Goal: Check status: Check status

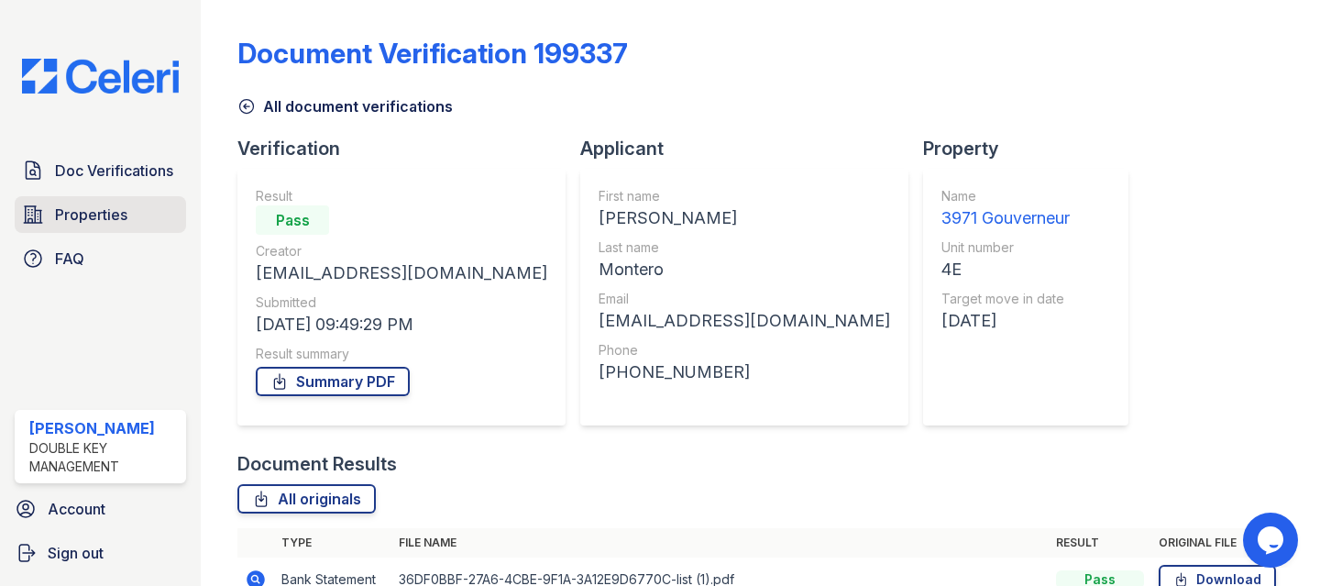
click at [104, 216] on span "Properties" at bounding box center [91, 214] width 72 height 22
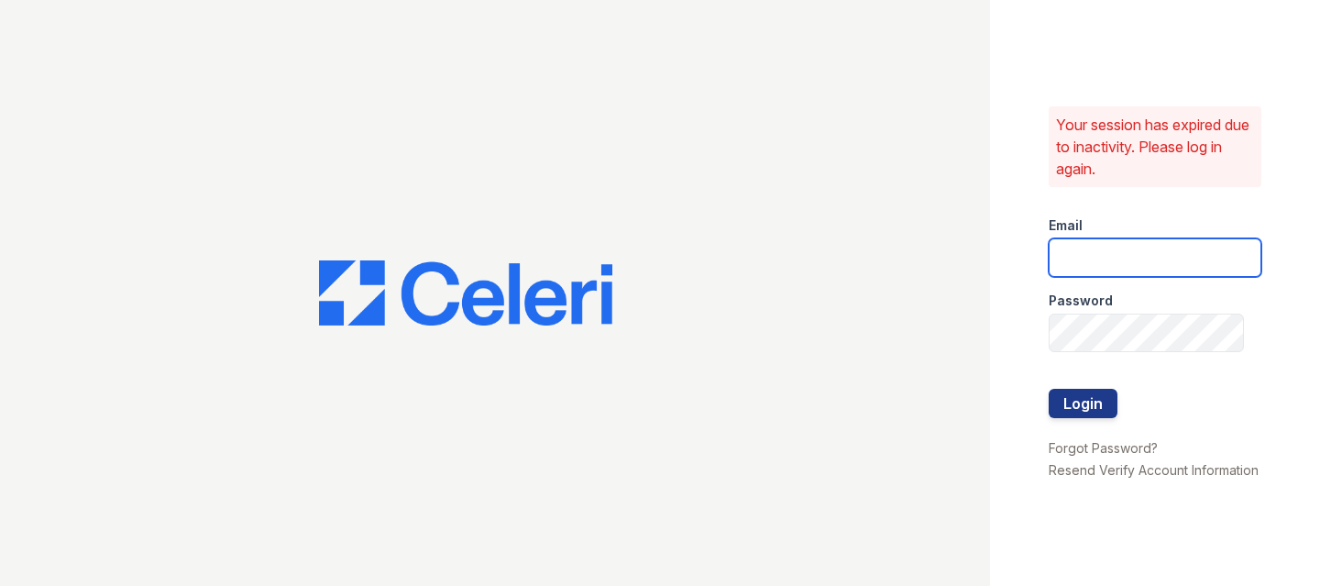
type input "raymond+jaygroup@bohemiarealtygroup.com"
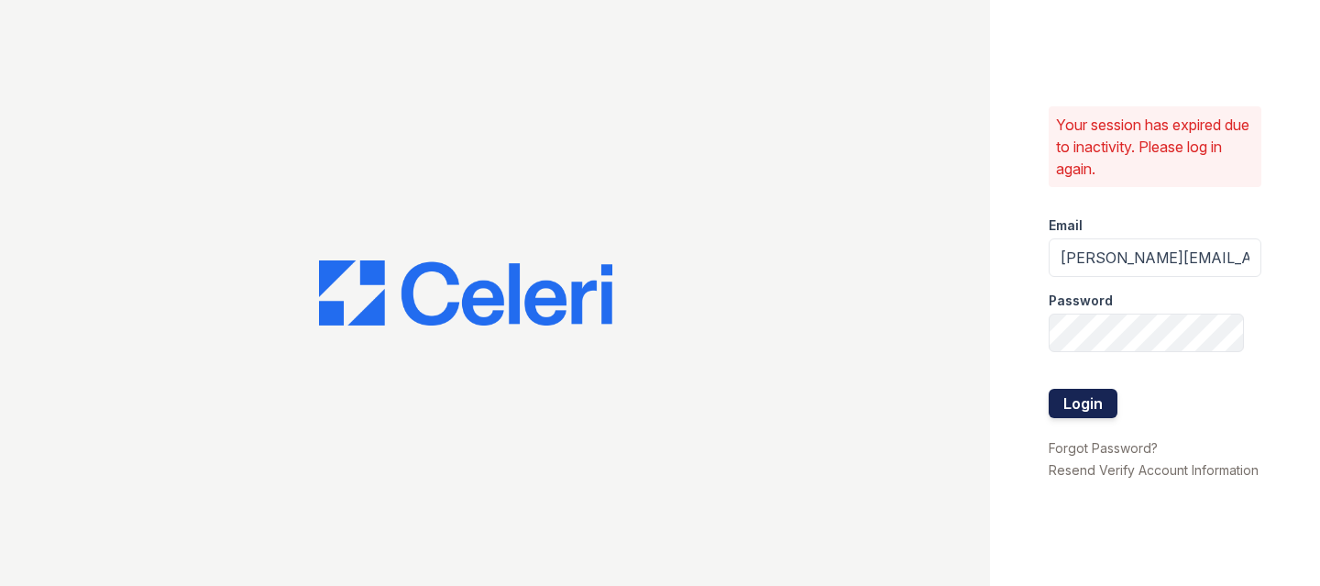
click at [1088, 389] on button "Login" at bounding box center [1083, 403] width 69 height 29
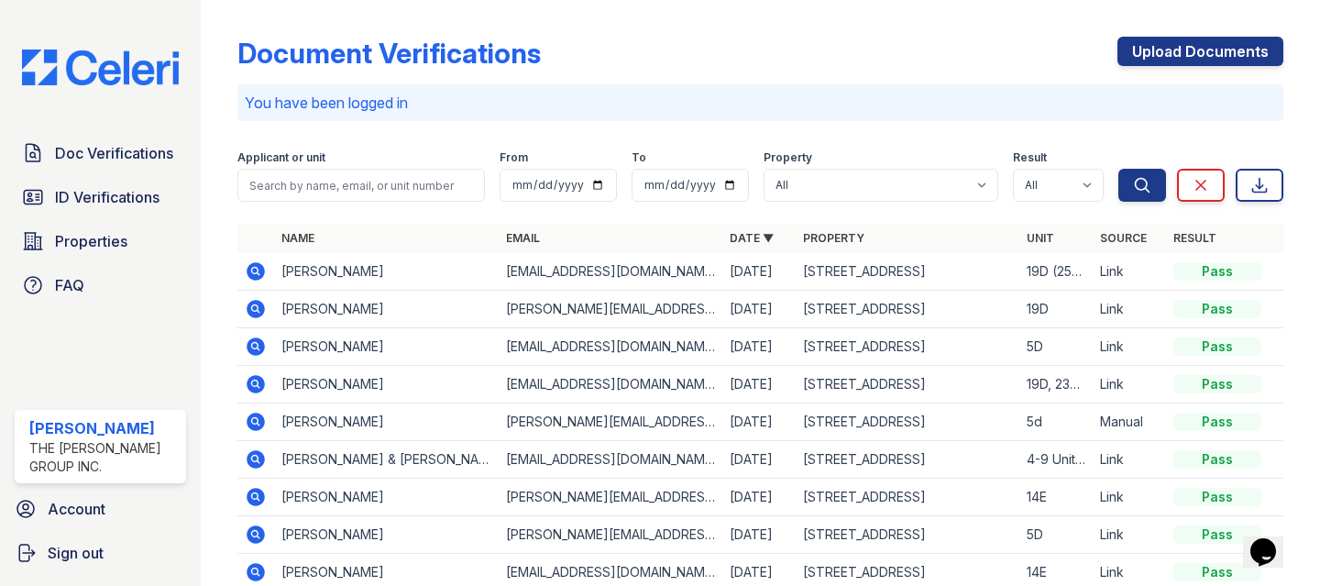
scroll to position [187, 0]
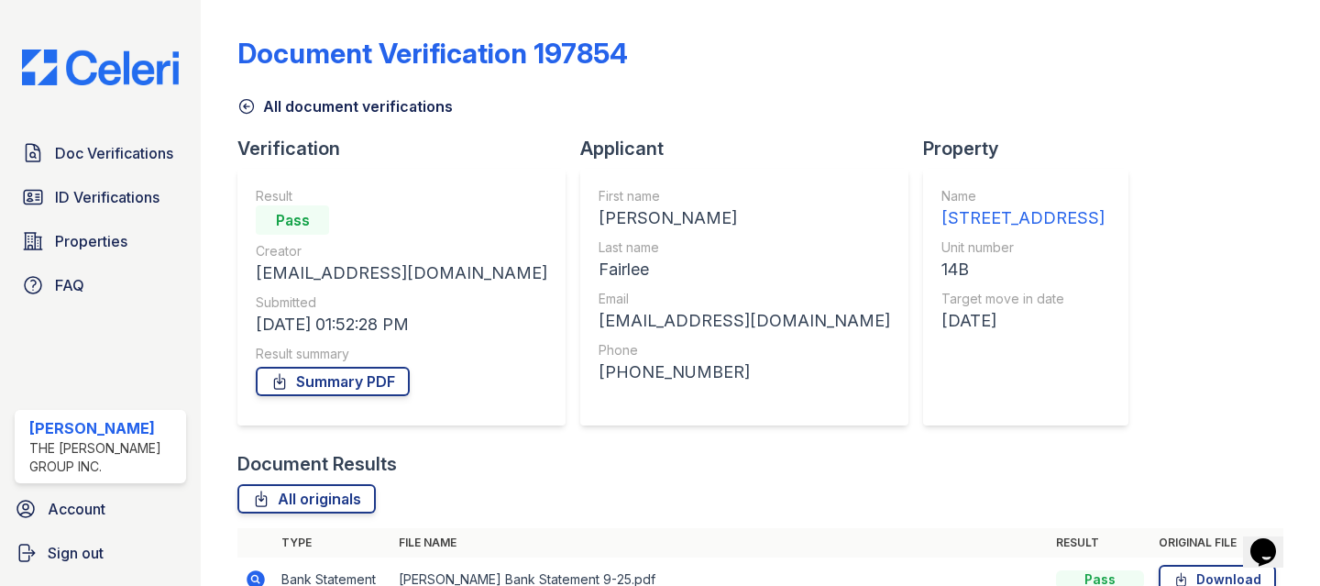
scroll to position [1006, 0]
click at [319, 484] on link "All originals" at bounding box center [306, 498] width 138 height 29
